Goal: Transaction & Acquisition: Book appointment/travel/reservation

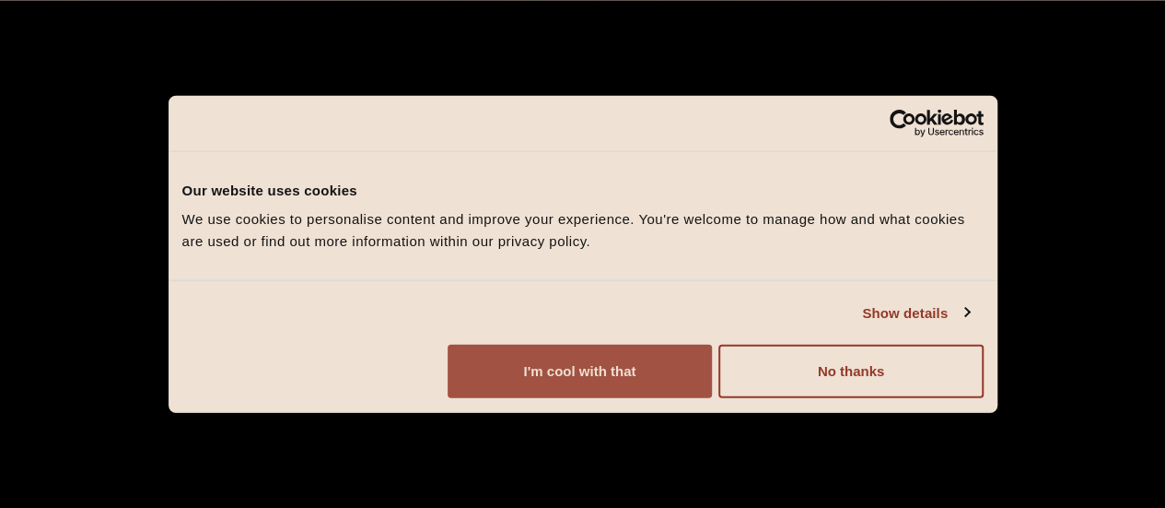
click at [712, 371] on button "I'm cool with that" at bounding box center [580, 371] width 264 height 53
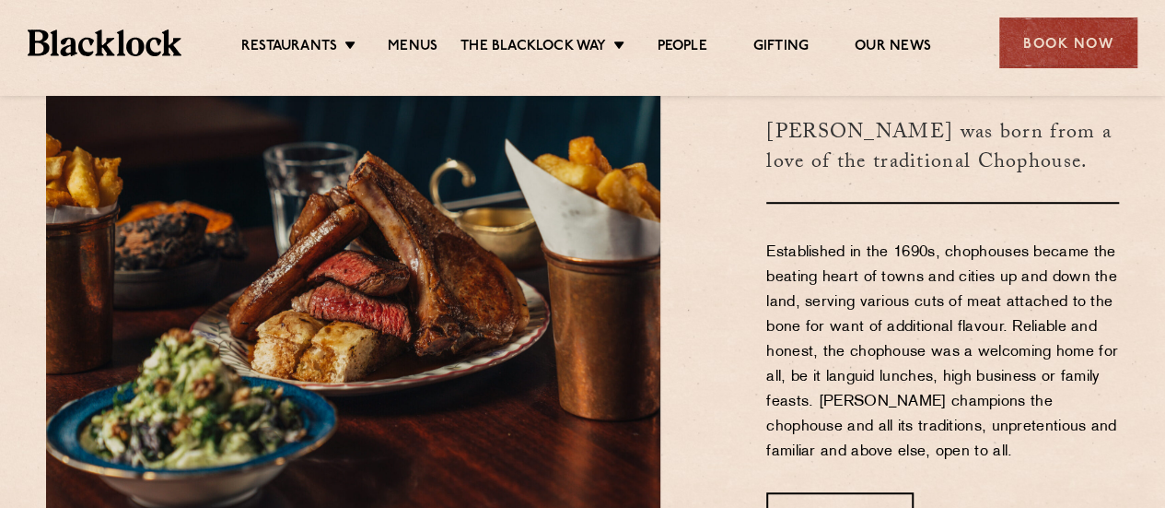
scroll to position [553, 0]
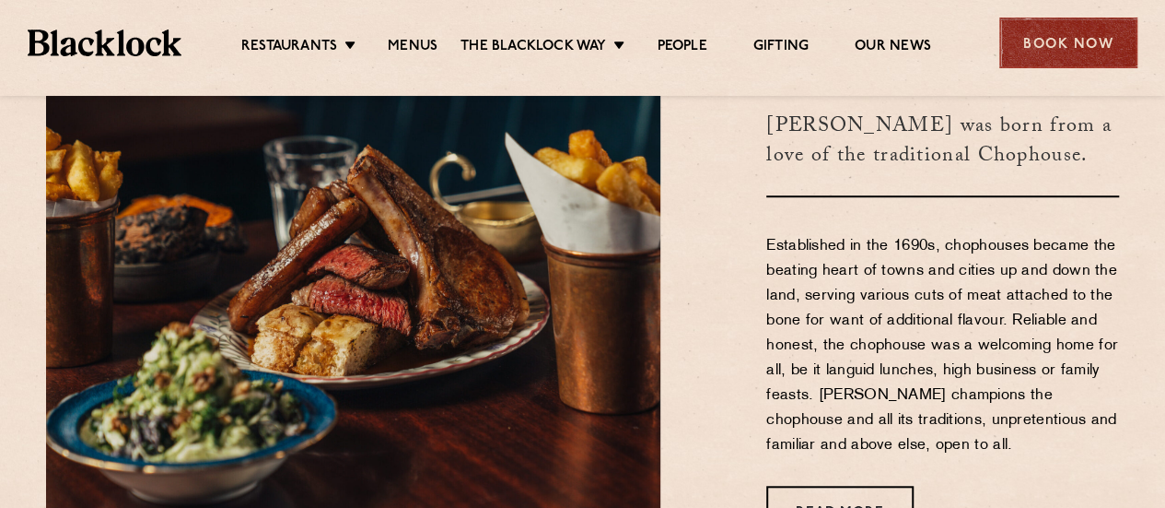
click at [1074, 51] on div "Book Now" at bounding box center [1069, 43] width 138 height 51
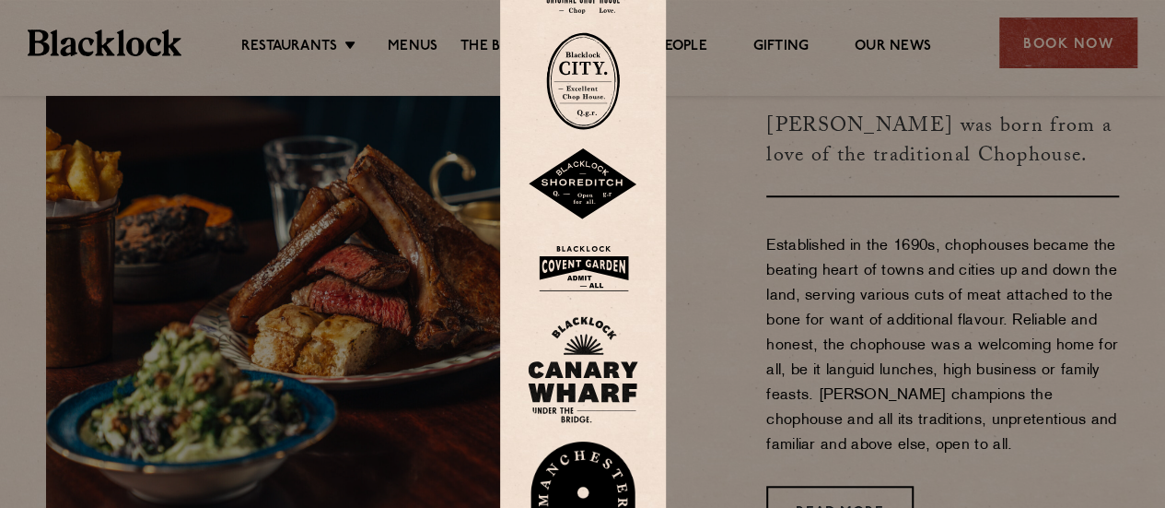
click at [775, 196] on div at bounding box center [582, 254] width 1165 height 508
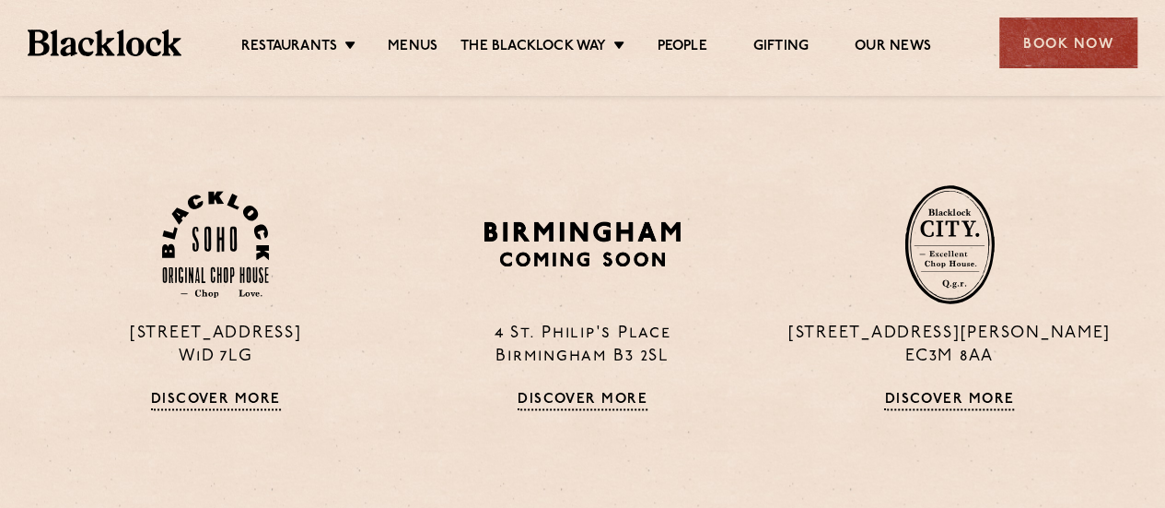
scroll to position [1105, 0]
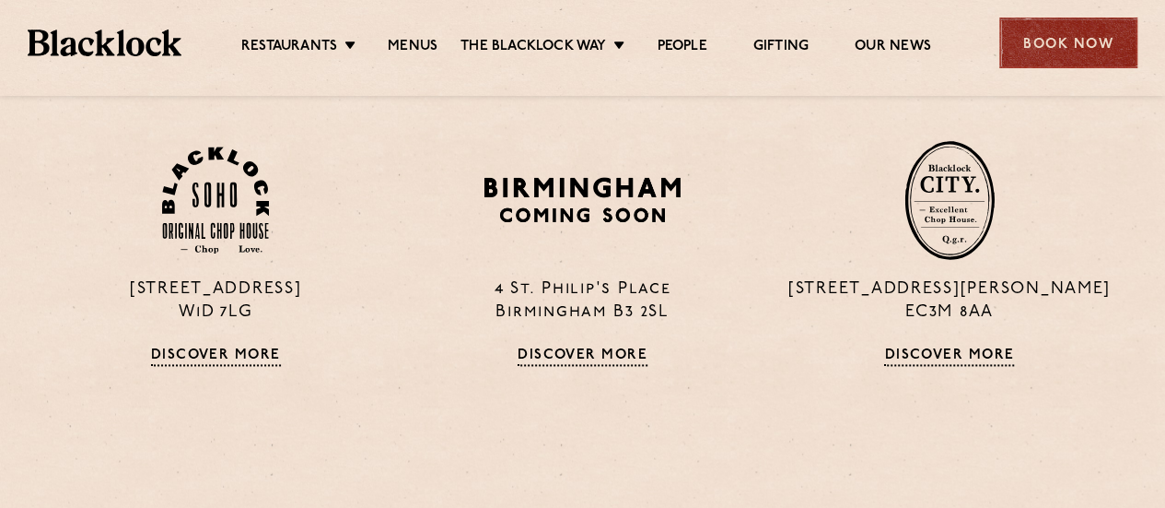
click at [1059, 19] on div "Book Now" at bounding box center [1069, 43] width 138 height 51
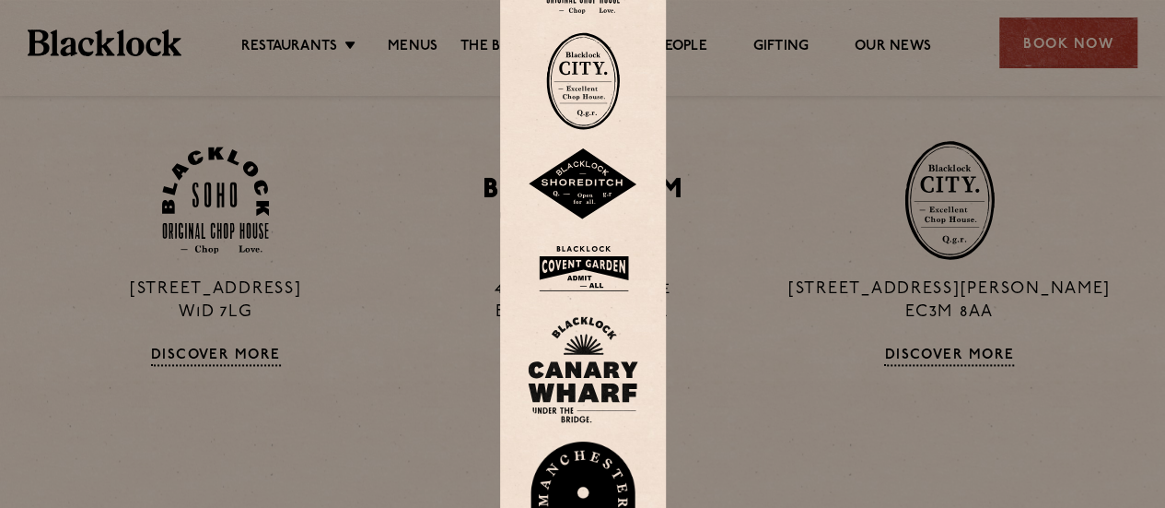
click at [589, 76] on img at bounding box center [583, 81] width 74 height 98
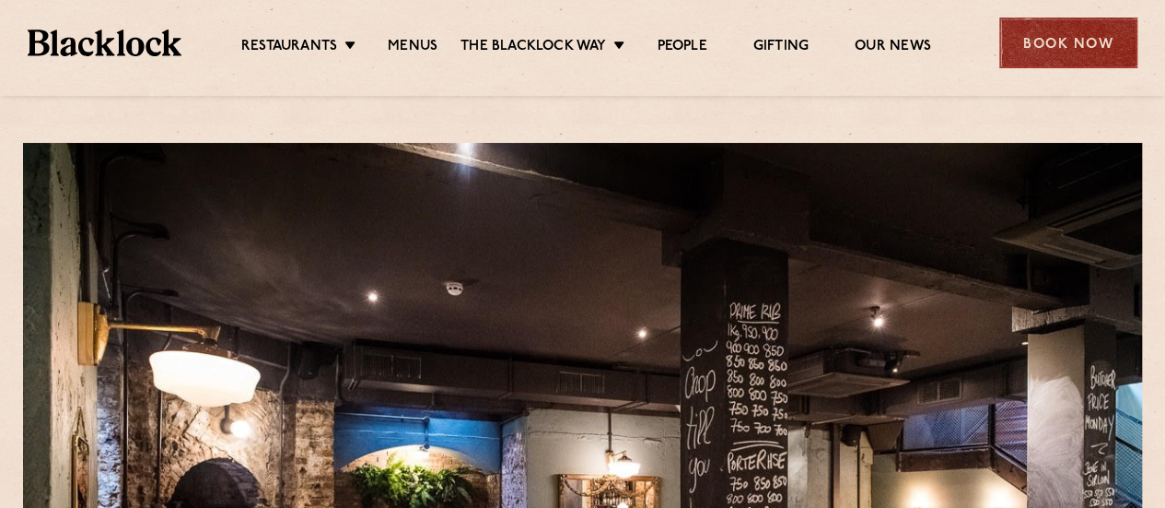
click at [1108, 51] on div "Book Now" at bounding box center [1069, 43] width 138 height 51
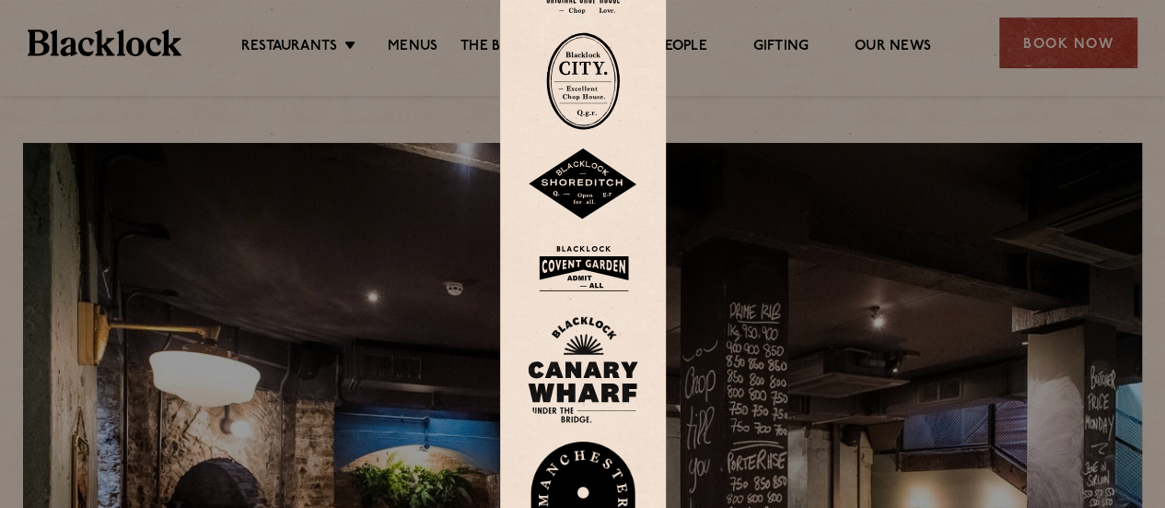
click at [1097, 78] on div at bounding box center [582, 254] width 1165 height 508
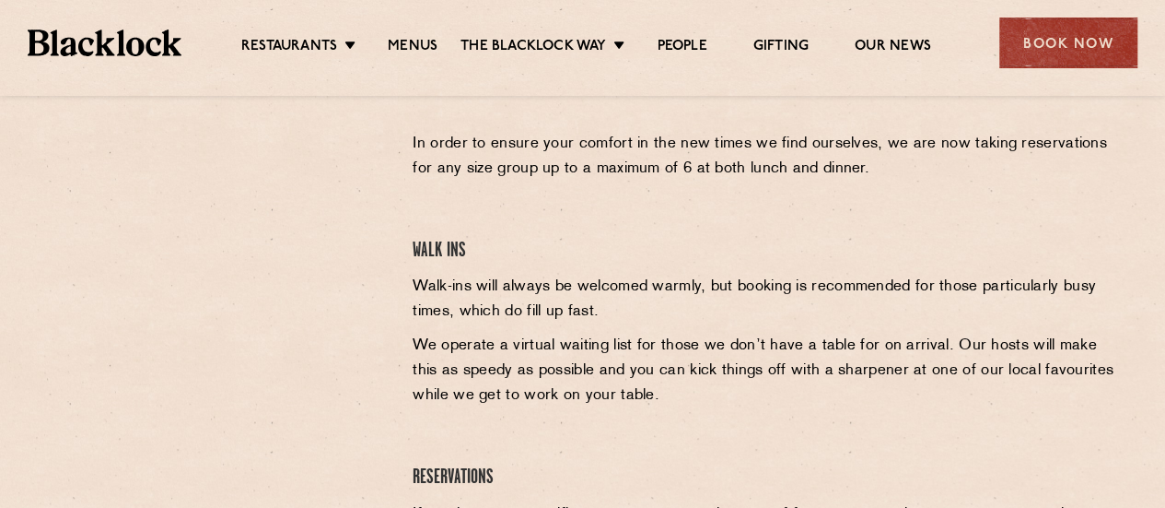
scroll to position [562, 0]
